Goal: Find specific page/section: Find specific page/section

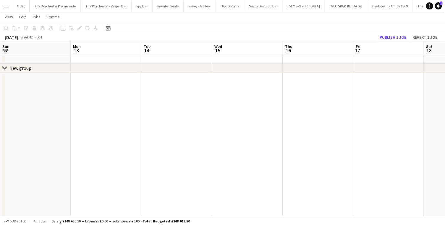
scroll to position [0, 209]
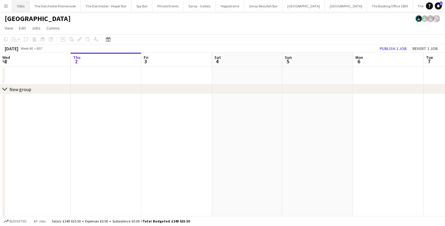
click at [21, 6] on button "Oblix Close" at bounding box center [20, 6] width 17 height 12
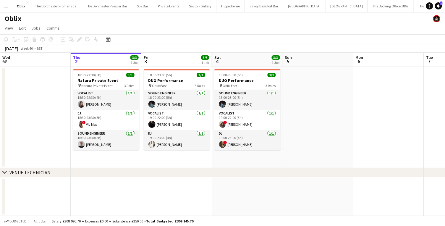
click at [100, 60] on app-board-header-date "Thu 2 3/3 1 Job" at bounding box center [106, 60] width 71 height 14
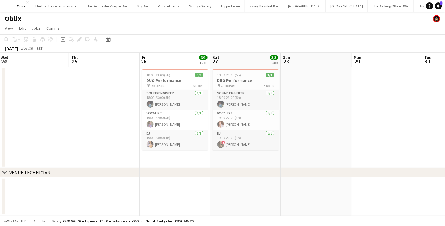
scroll to position [0, 138]
